Goal: Task Accomplishment & Management: Use online tool/utility

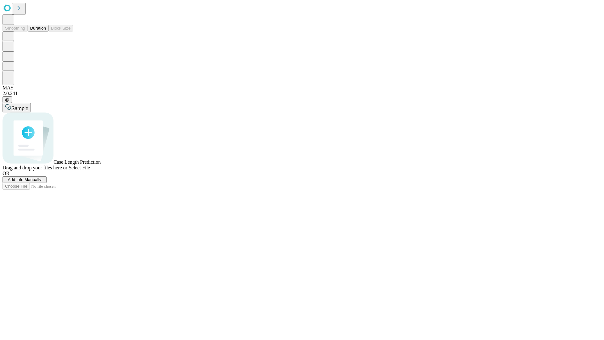
click at [46, 31] on button "Duration" at bounding box center [38, 28] width 21 height 7
click at [42, 182] on span "Add Info Manually" at bounding box center [25, 179] width 34 height 5
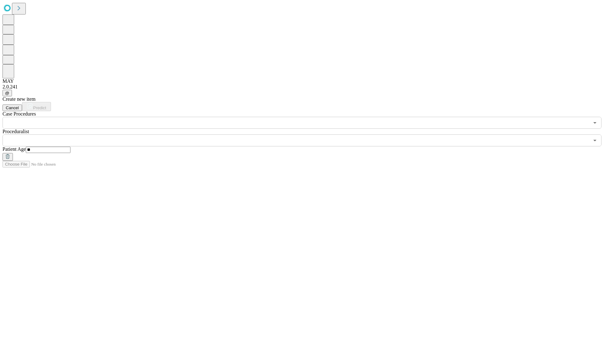
type input "**"
click at [306, 134] on input "text" at bounding box center [296, 140] width 587 height 12
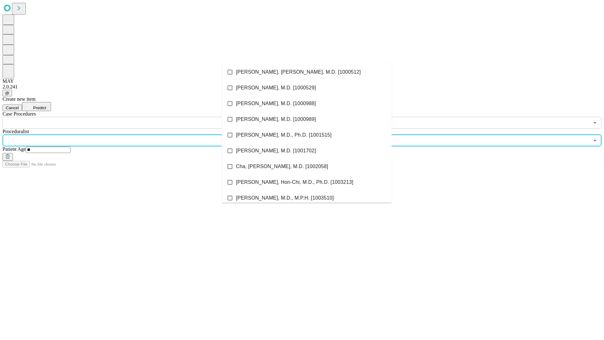
click at [307, 72] on li "[PERSON_NAME], [PERSON_NAME], M.D. [1000512]" at bounding box center [307, 72] width 170 height 16
click at [132, 117] on input "text" at bounding box center [296, 123] width 587 height 12
